Goal: Find specific page/section: Find specific page/section

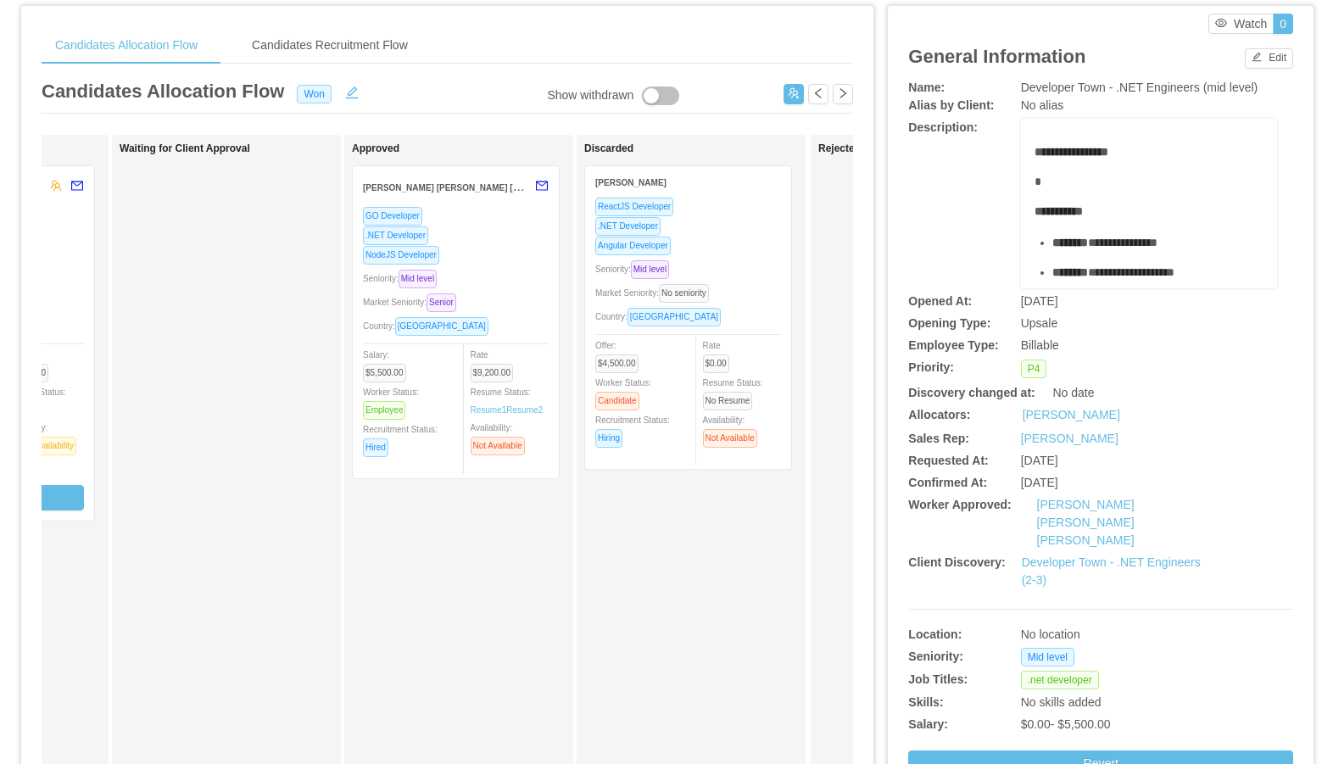
scroll to position [45, 0]
click at [518, 256] on div "NodeJS Developer" at bounding box center [456, 256] width 186 height 20
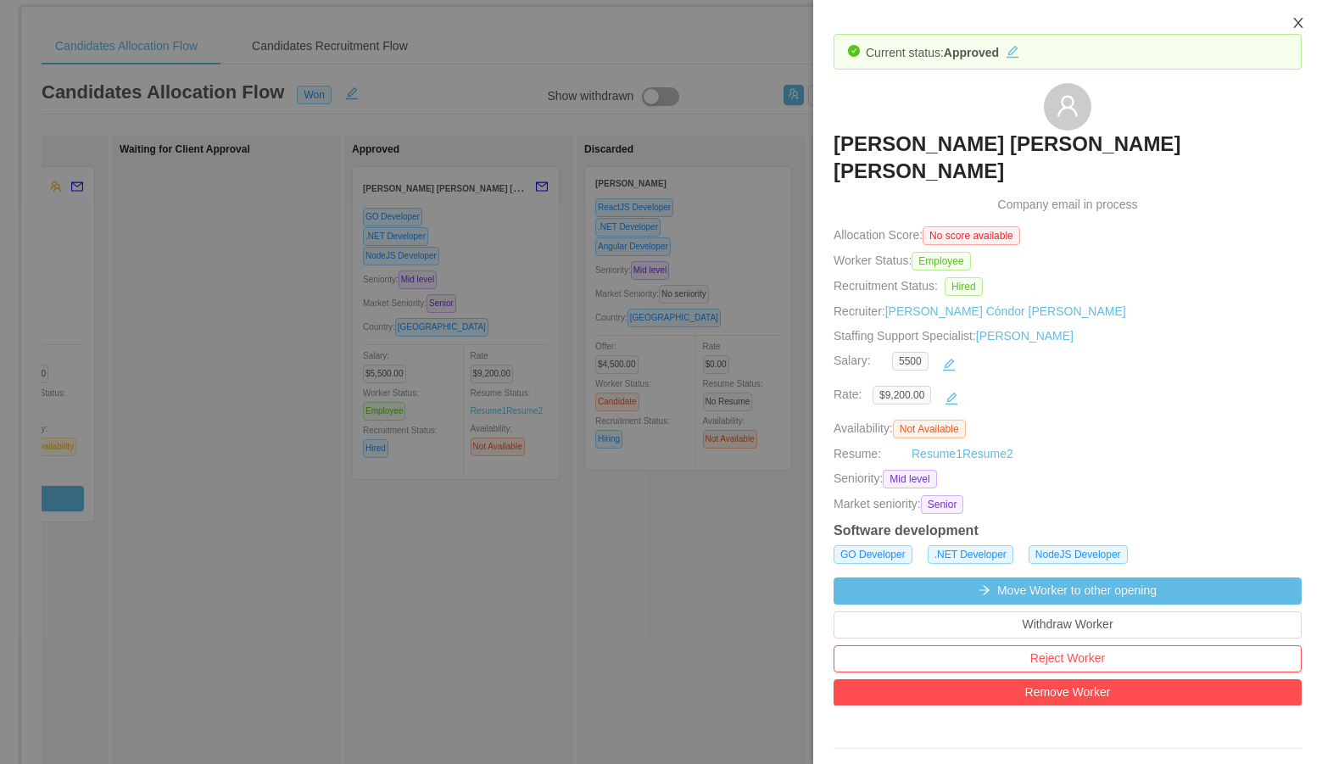
click at [1063, 13] on button "Close" at bounding box center [1298, 23] width 47 height 47
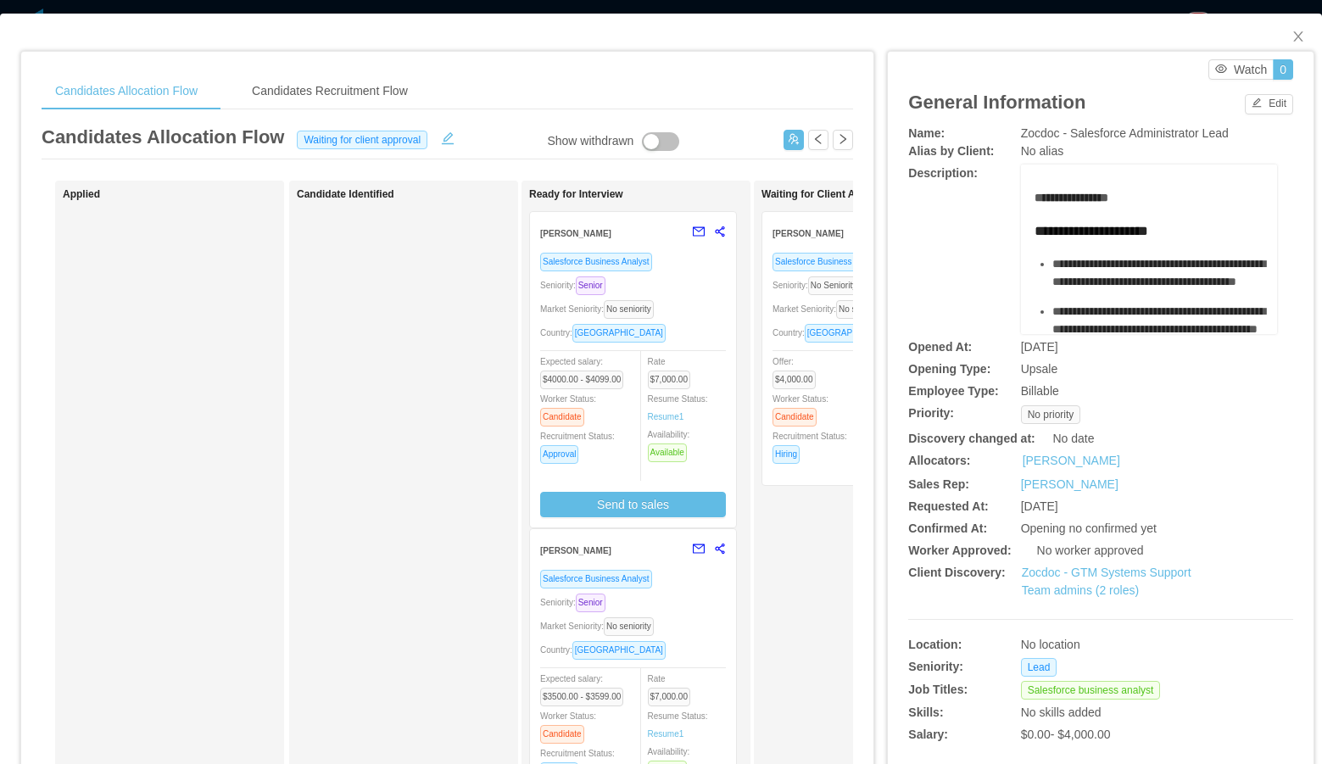
scroll to position [334, 0]
